Goal: Find specific page/section: Find specific page/section

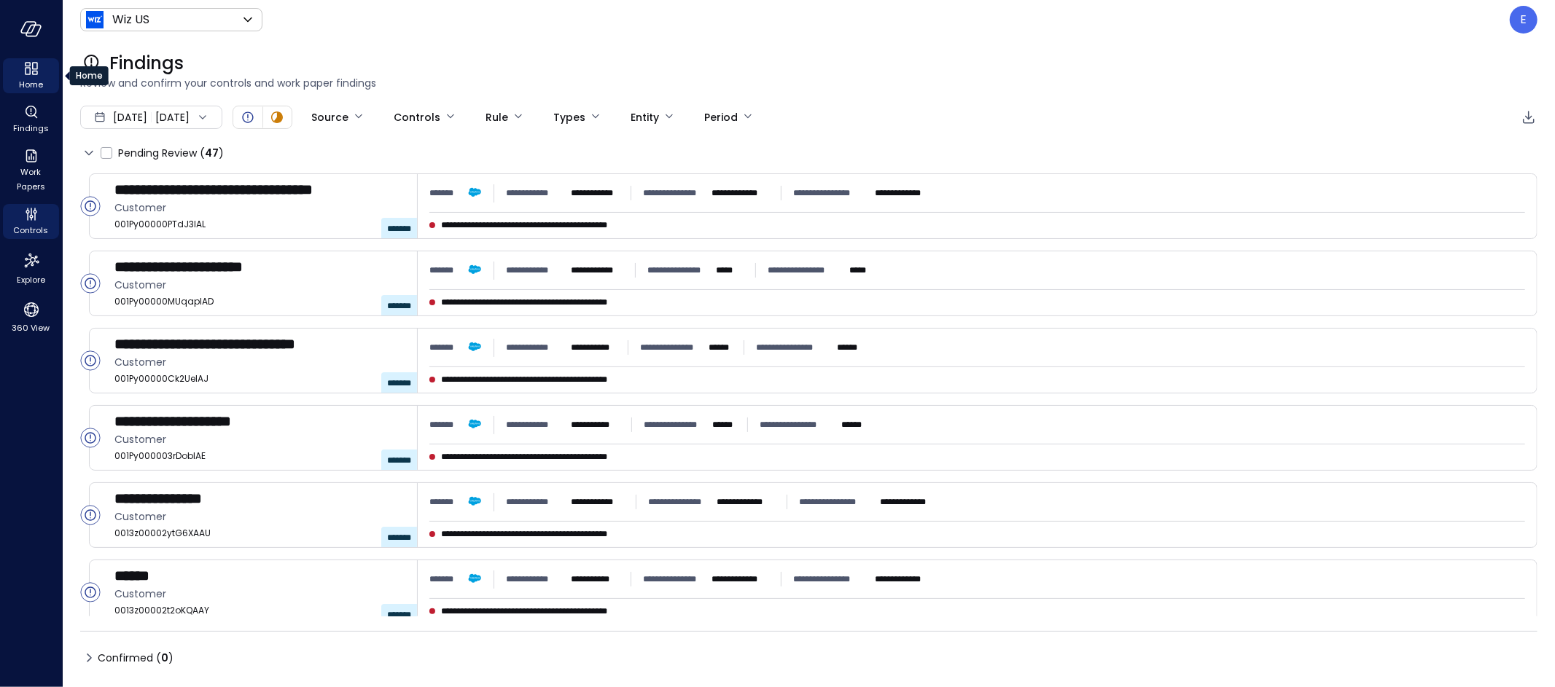
click at [27, 75] on icon "Home" at bounding box center [31, 68] width 17 height 17
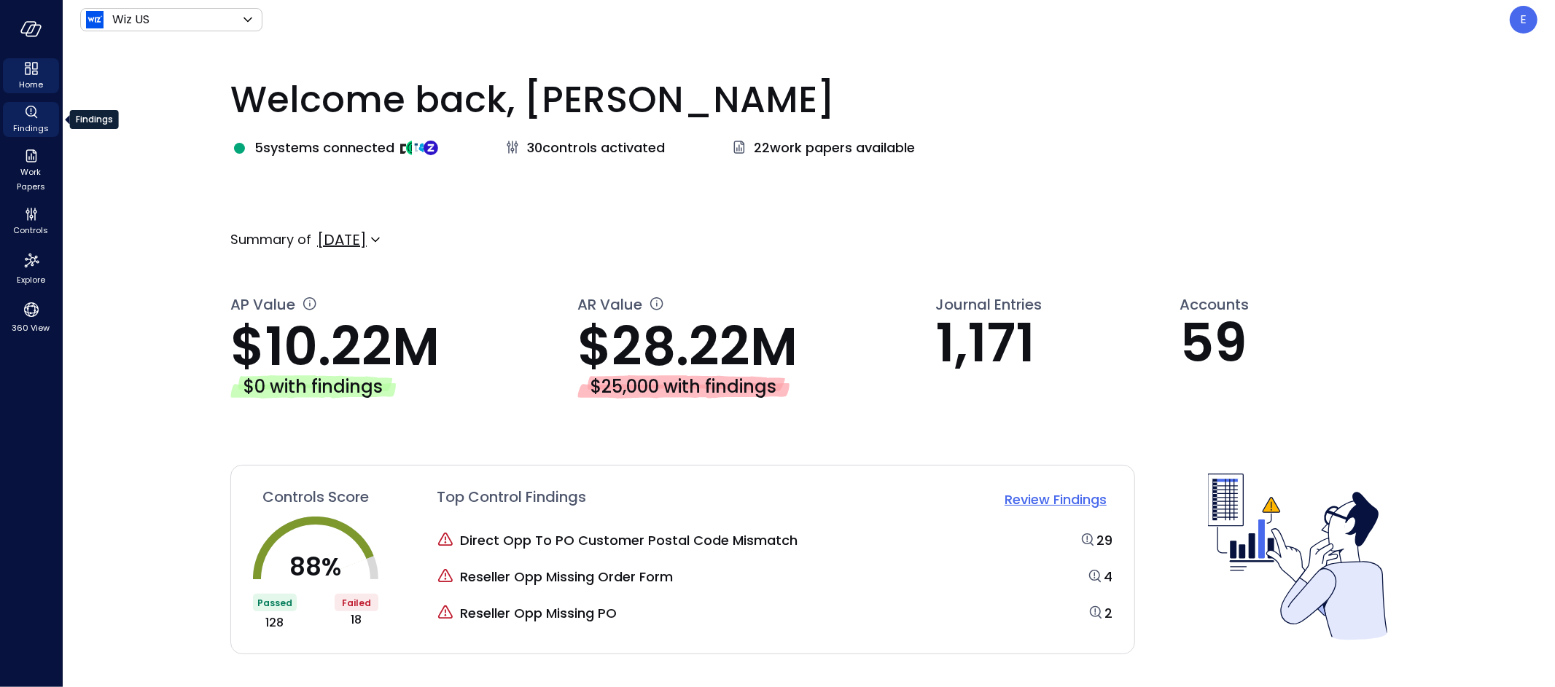
click at [28, 123] on span "Findings" at bounding box center [31, 128] width 36 height 15
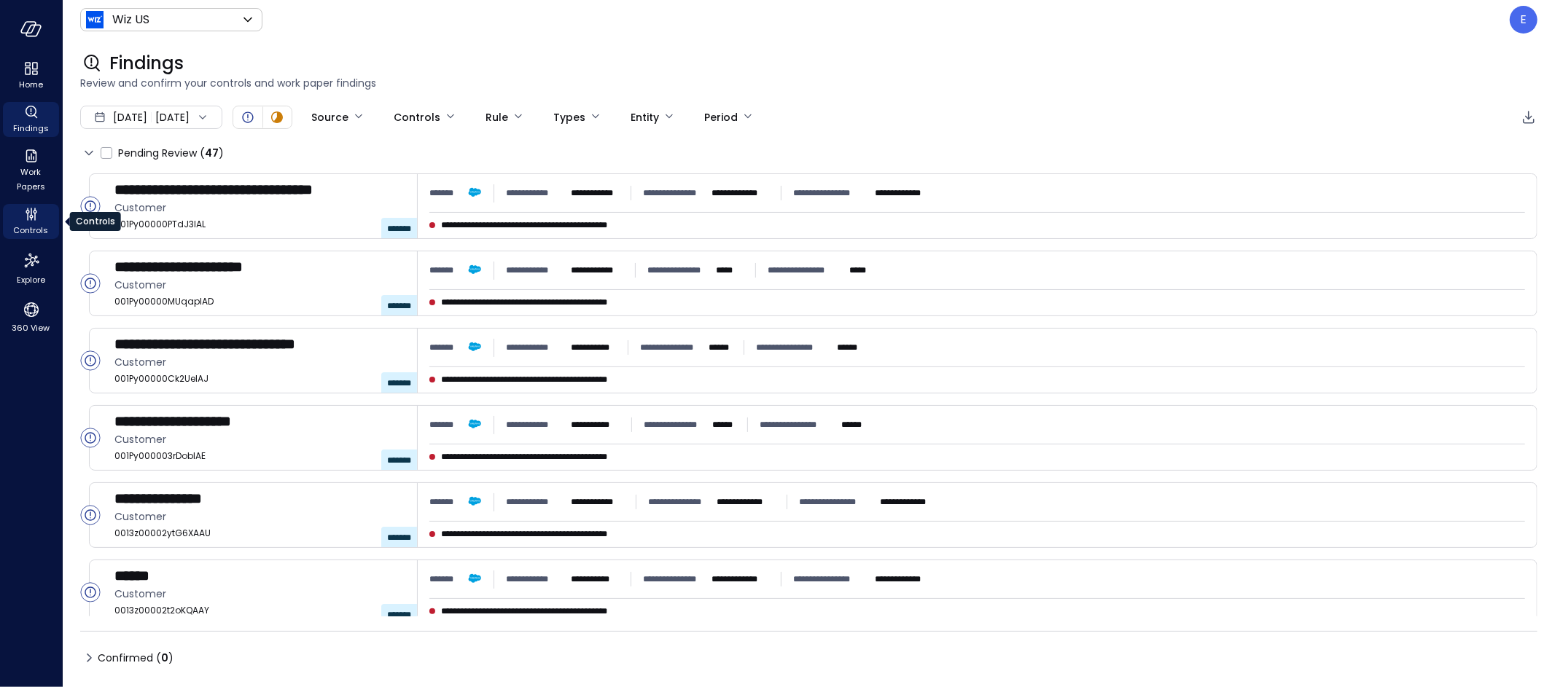
click at [29, 213] on icon "Controls" at bounding box center [31, 214] width 17 height 17
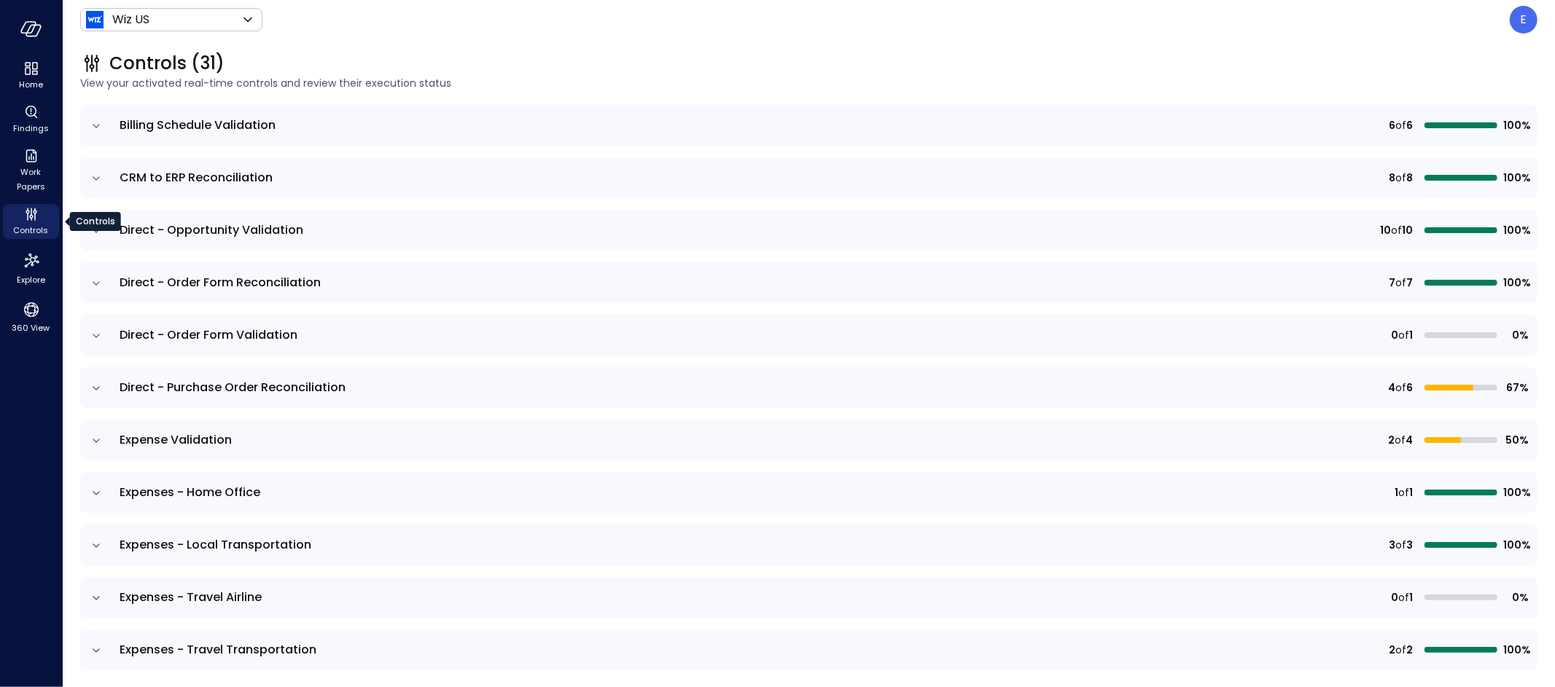
scroll to position [374, 0]
